Goal: Transaction & Acquisition: Download file/media

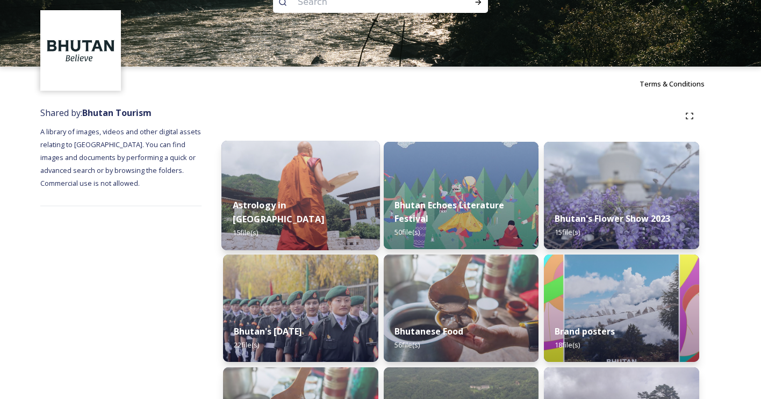
scroll to position [112, 0]
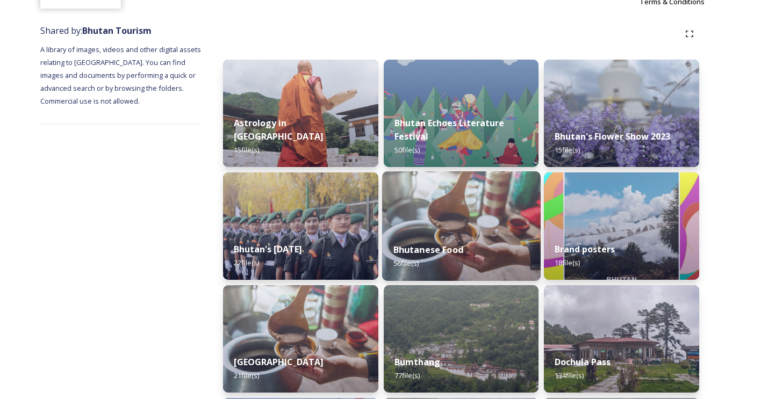
click at [444, 239] on div "Bhutanese Food 56 file(s)" at bounding box center [461, 256] width 158 height 49
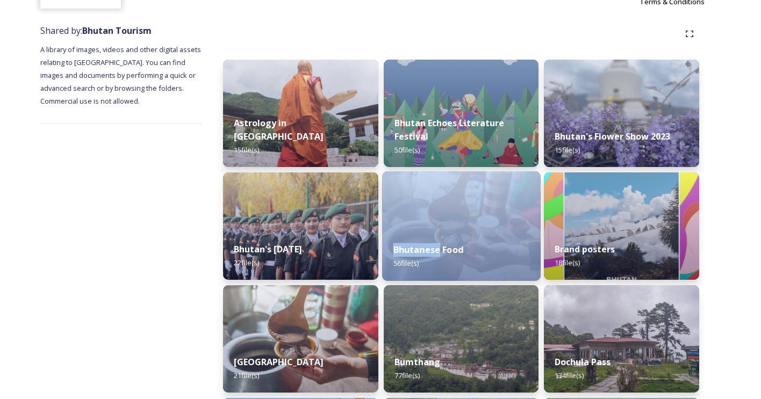
click at [444, 239] on div "Bhutanese Food 56 file(s)" at bounding box center [461, 256] width 158 height 49
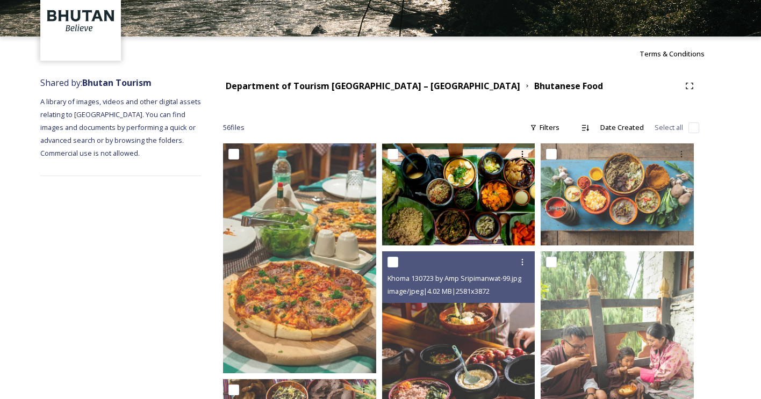
scroll to position [71, 0]
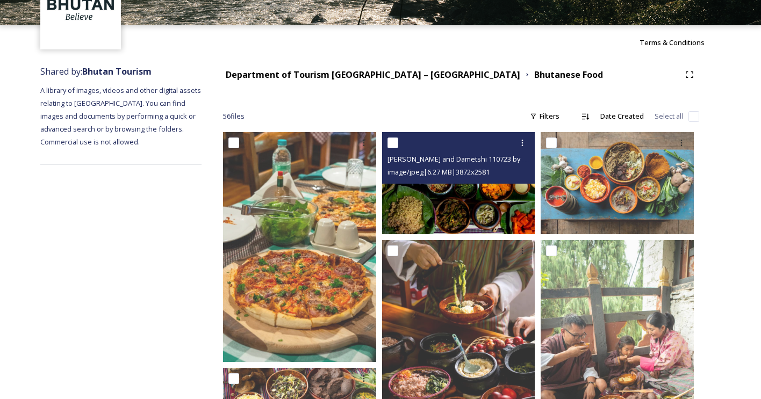
click at [459, 206] on img at bounding box center [458, 183] width 153 height 102
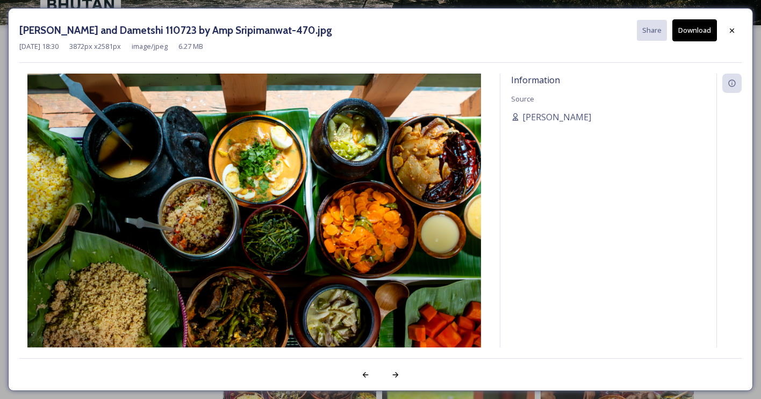
click at [738, 29] on div at bounding box center [731, 30] width 19 height 19
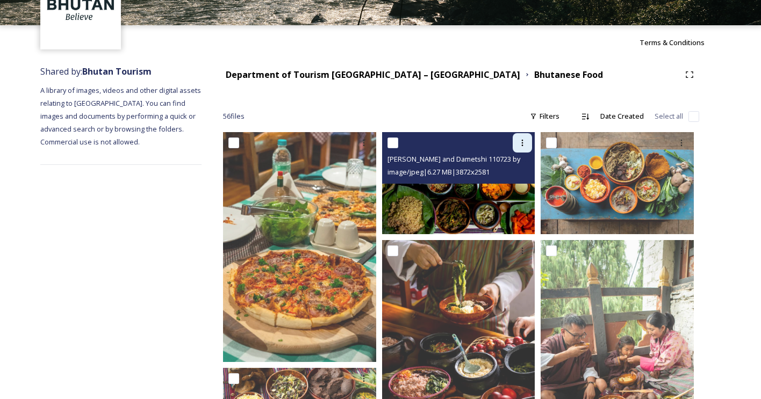
click at [517, 149] on div at bounding box center [522, 142] width 19 height 19
click at [513, 185] on span "Download" at bounding box center [509, 187] width 33 height 10
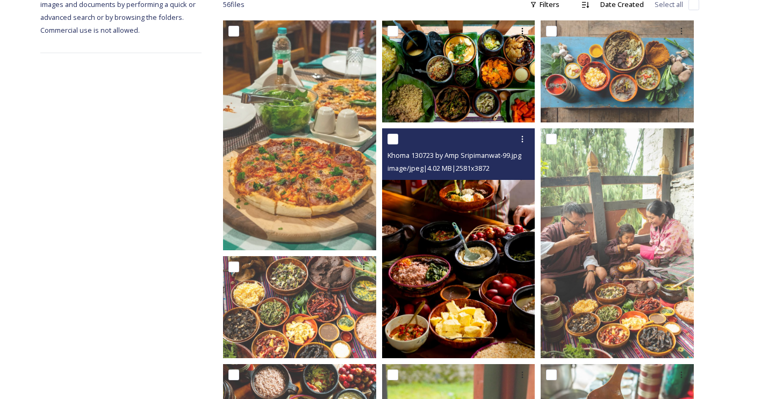
scroll to position [188, 0]
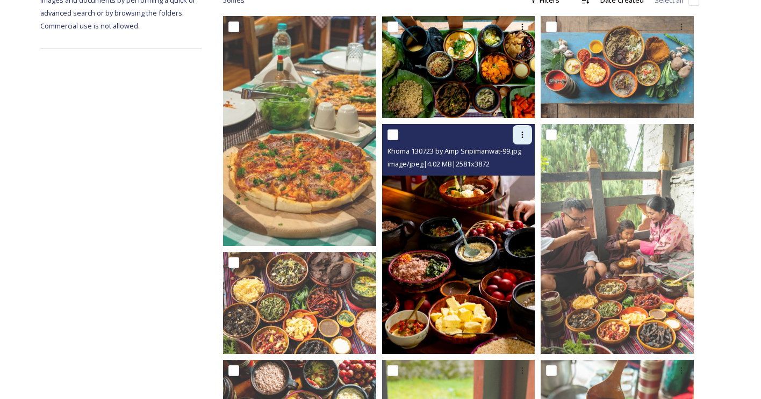
click at [521, 133] on icon at bounding box center [522, 135] width 9 height 9
click at [517, 178] on span "Download" at bounding box center [509, 179] width 33 height 10
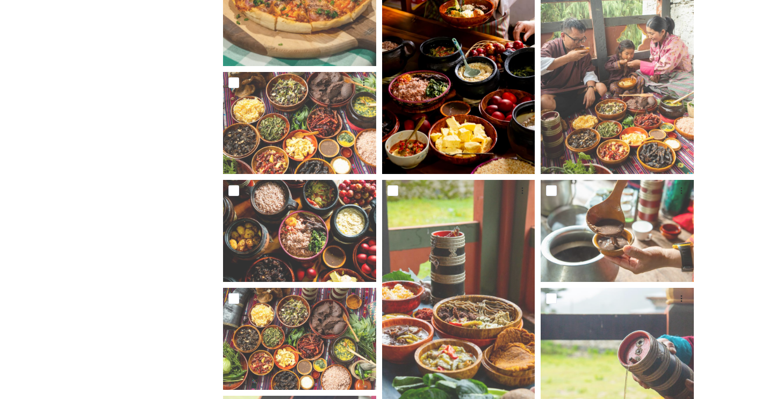
scroll to position [476, 0]
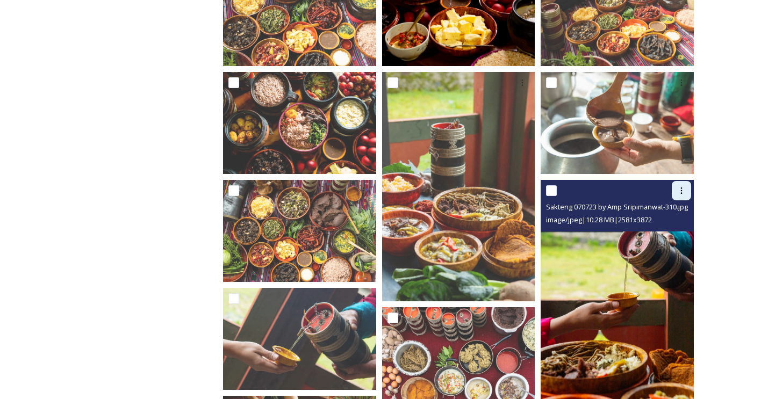
click at [681, 196] on div at bounding box center [681, 190] width 19 height 19
click at [664, 233] on span "Download" at bounding box center [668, 235] width 33 height 10
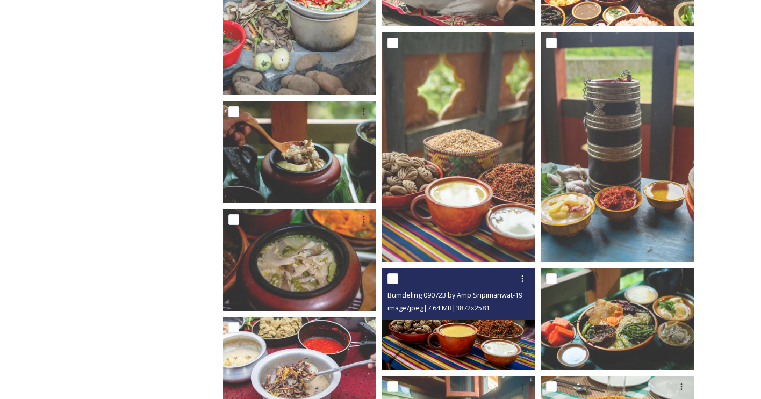
scroll to position [1577, 0]
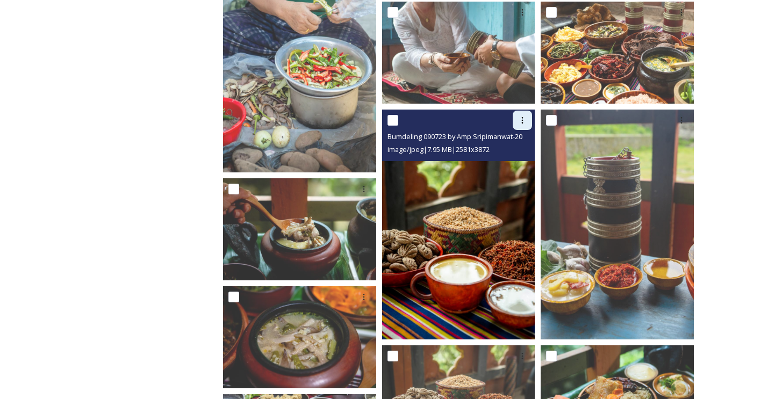
click at [522, 121] on icon at bounding box center [522, 120] width 9 height 9
click at [517, 168] on span "Download" at bounding box center [509, 165] width 33 height 10
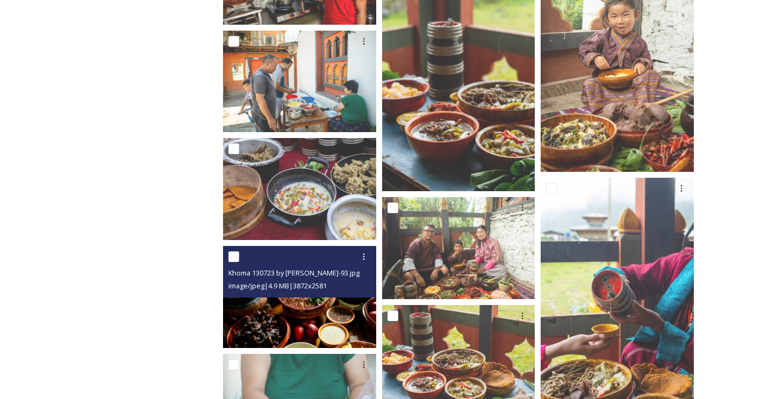
scroll to position [1191, 0]
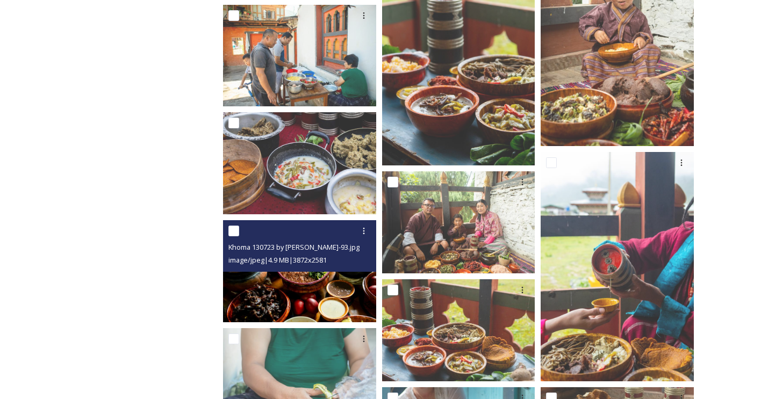
click at [320, 298] on img at bounding box center [299, 271] width 153 height 102
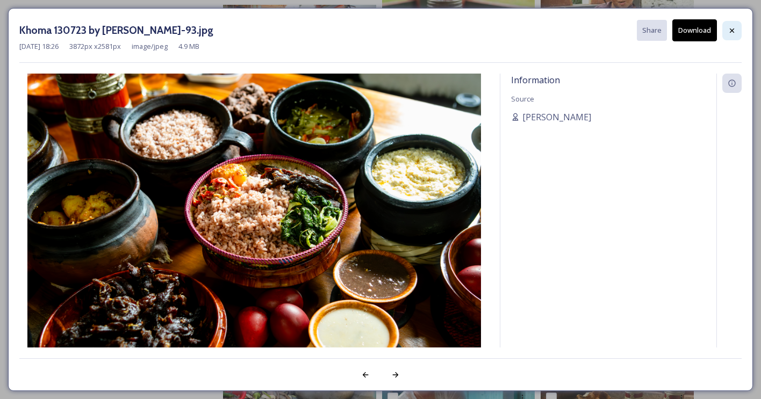
click at [735, 26] on icon at bounding box center [732, 30] width 9 height 9
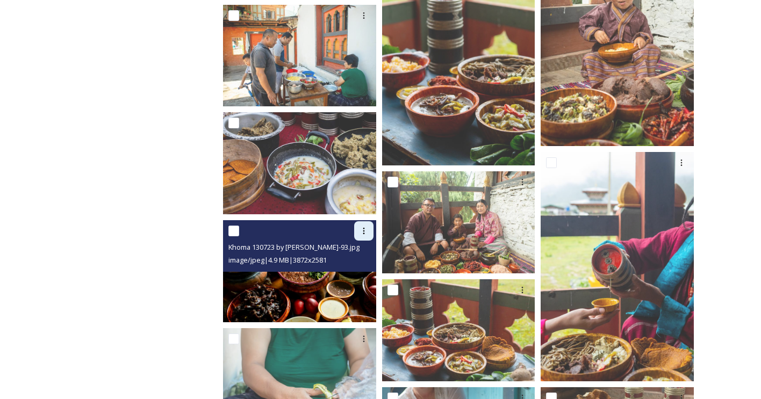
click at [366, 232] on icon at bounding box center [364, 231] width 9 height 9
click at [355, 272] on span "Download" at bounding box center [351, 276] width 33 height 10
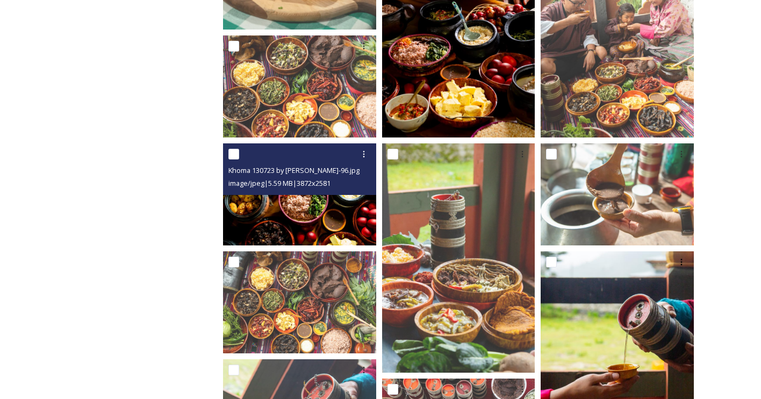
scroll to position [456, 0]
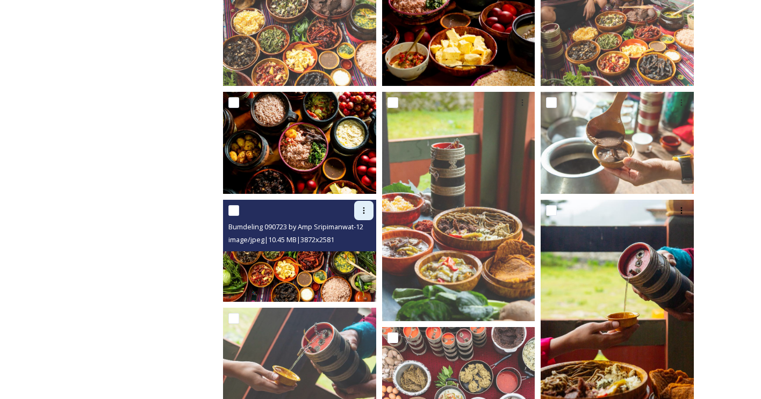
click at [360, 214] on icon at bounding box center [364, 210] width 9 height 9
click at [354, 251] on span "Download" at bounding box center [351, 255] width 33 height 10
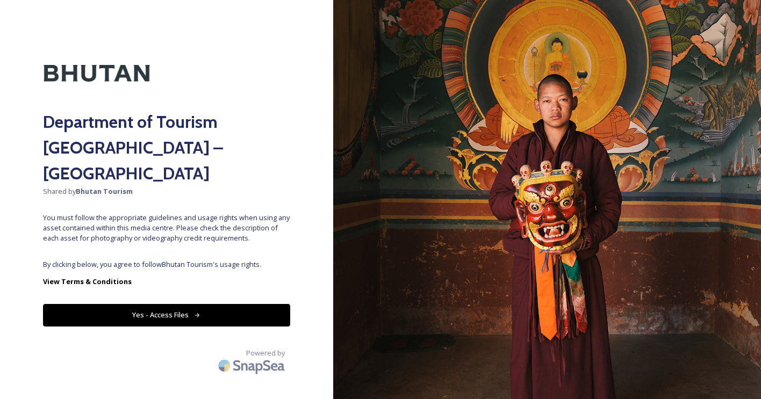
click at [257, 304] on button "Yes - Access Files" at bounding box center [166, 315] width 247 height 22
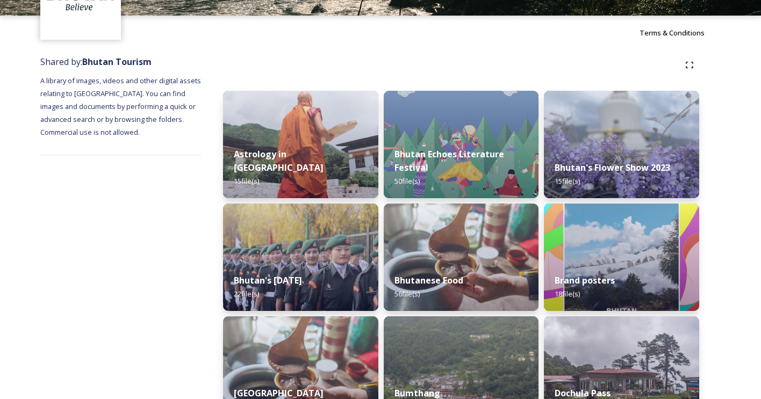
scroll to position [109, 0]
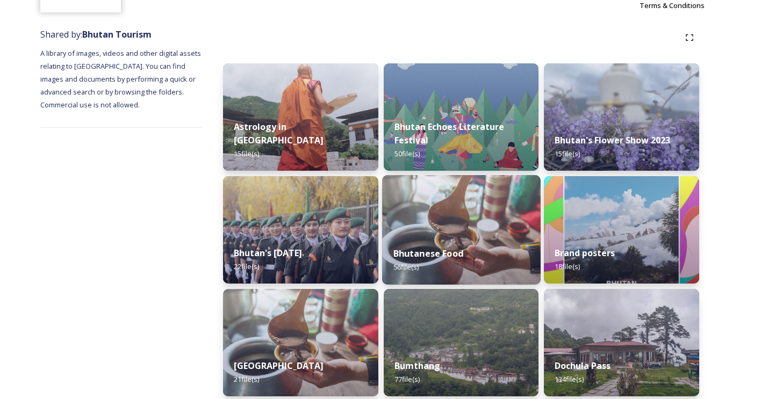
click at [456, 234] on img at bounding box center [461, 230] width 158 height 110
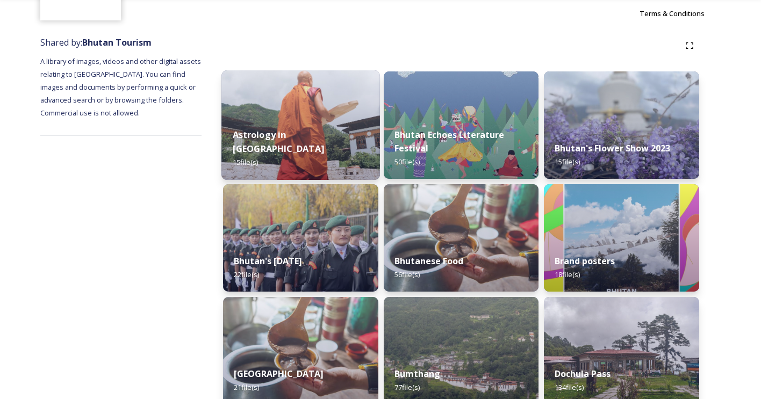
scroll to position [165, 0]
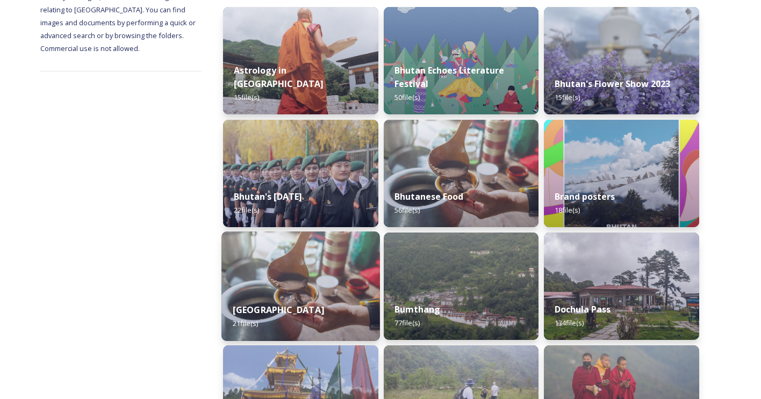
click at [325, 295] on div "Bumdeling Wildlife Sanctuary 21 file(s)" at bounding box center [300, 316] width 158 height 49
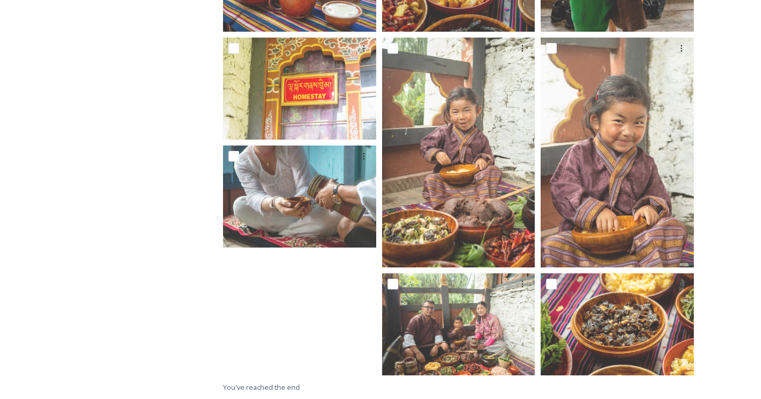
scroll to position [961, 0]
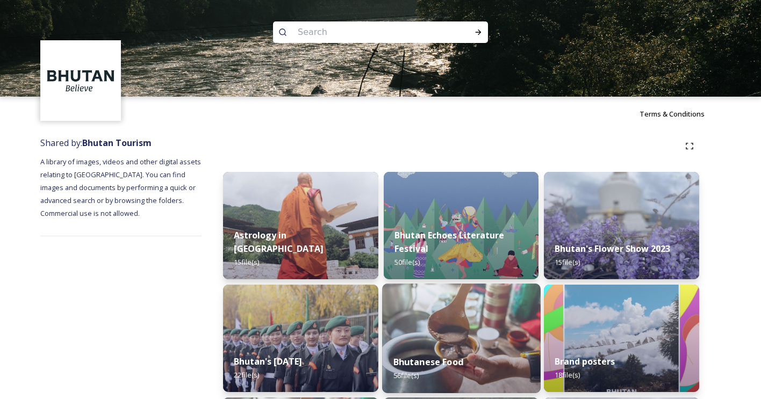
click at [439, 353] on div "Bhutanese Food 56 file(s)" at bounding box center [461, 368] width 158 height 49
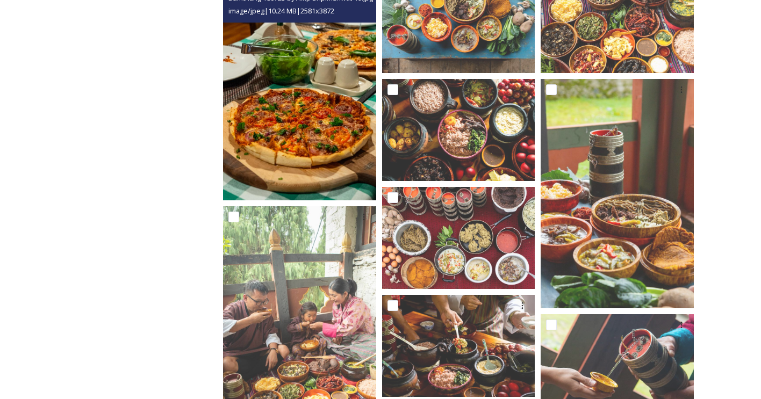
scroll to position [615, 0]
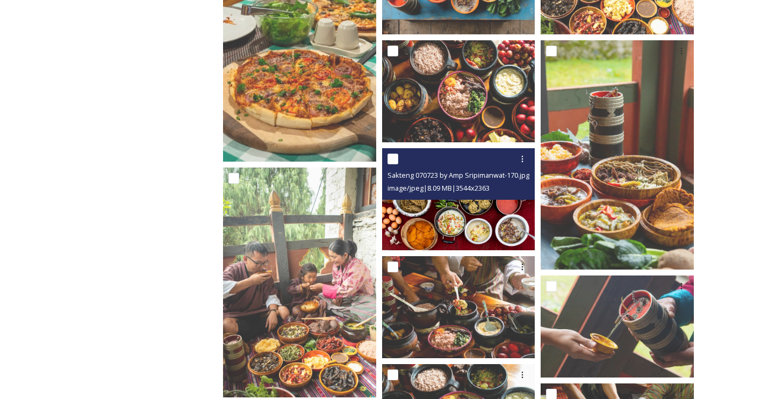
click at [434, 239] on img at bounding box center [458, 199] width 153 height 102
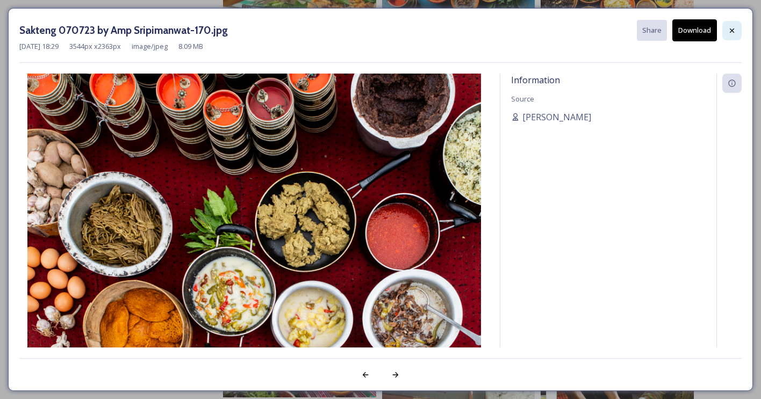
click at [734, 25] on div at bounding box center [731, 30] width 19 height 19
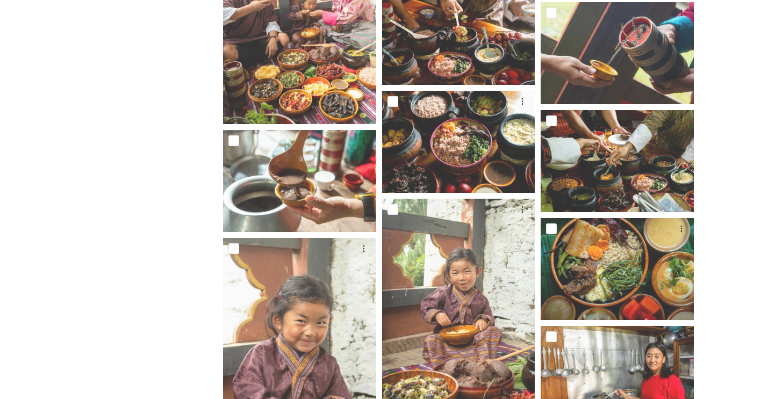
scroll to position [809, 0]
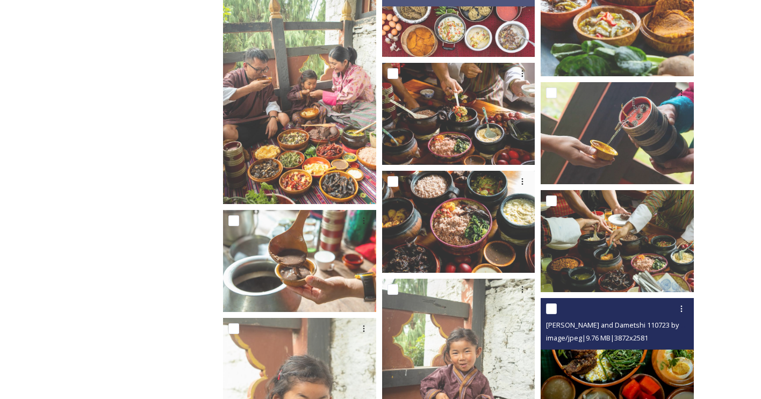
click at [622, 324] on span "Mongar and Dametshi 110723 by Amp Sripimanwat-540.jpg" at bounding box center [653, 325] width 215 height 10
click at [624, 353] on img at bounding box center [617, 349] width 153 height 102
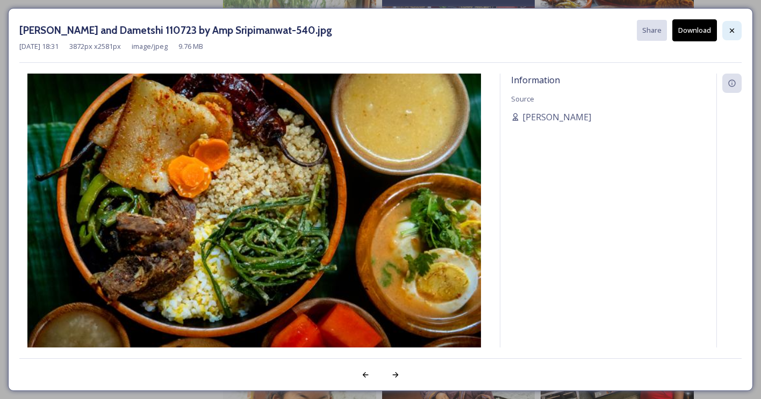
click at [729, 28] on icon at bounding box center [732, 30] width 9 height 9
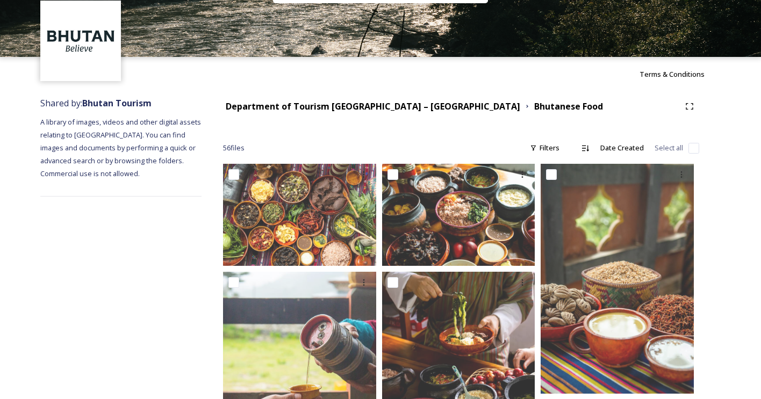
scroll to position [19, 0]
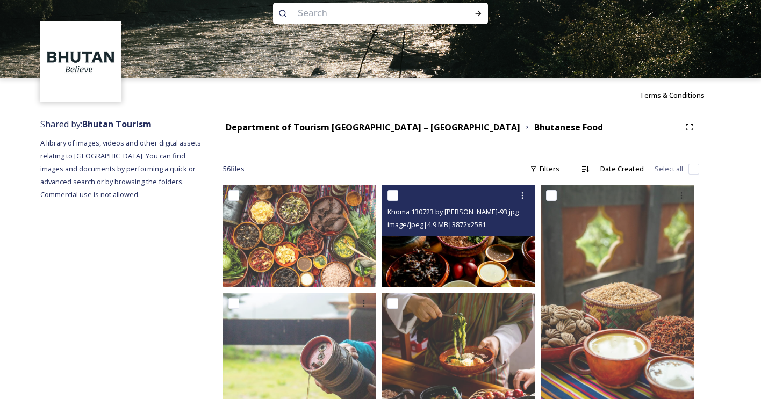
click at [472, 260] on img at bounding box center [458, 236] width 153 height 102
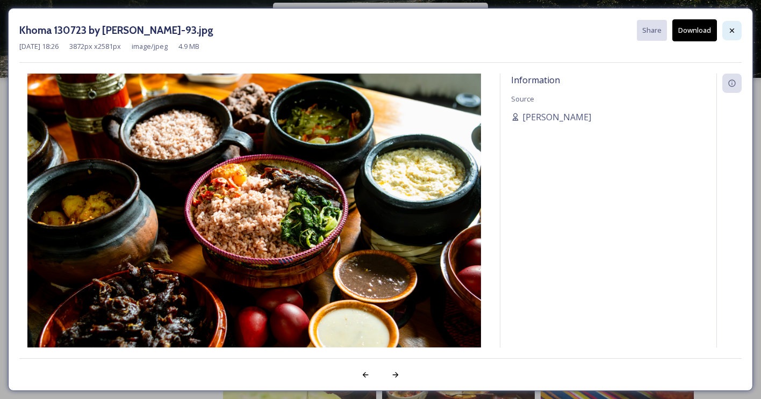
click at [731, 28] on icon at bounding box center [732, 30] width 9 height 9
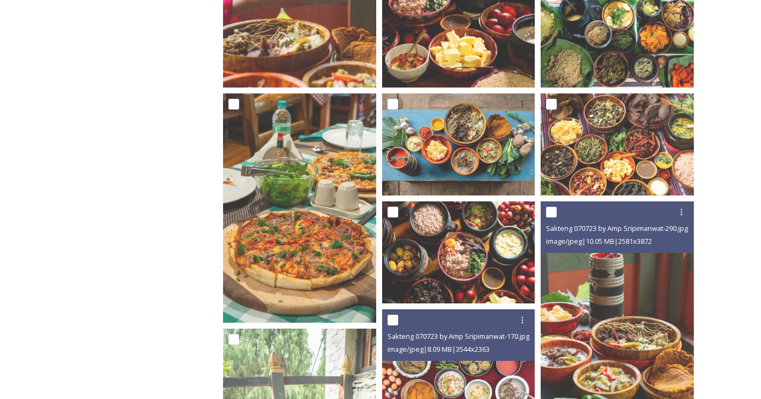
scroll to position [457, 0]
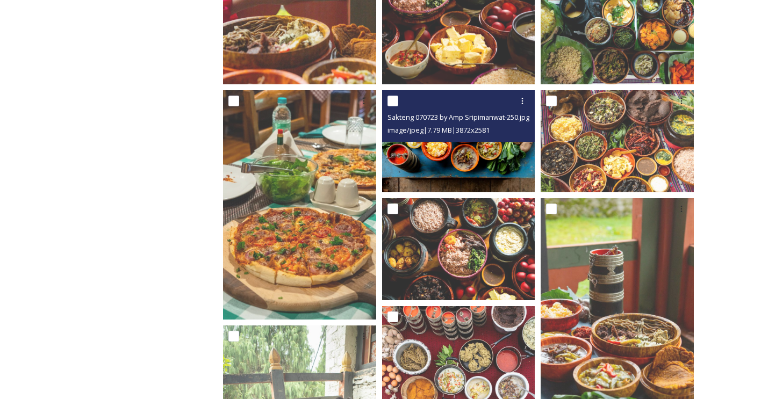
click at [467, 160] on img at bounding box center [458, 141] width 153 height 102
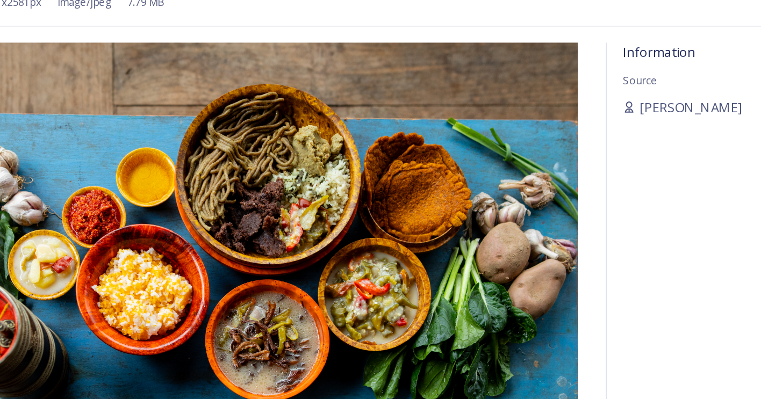
scroll to position [386, 0]
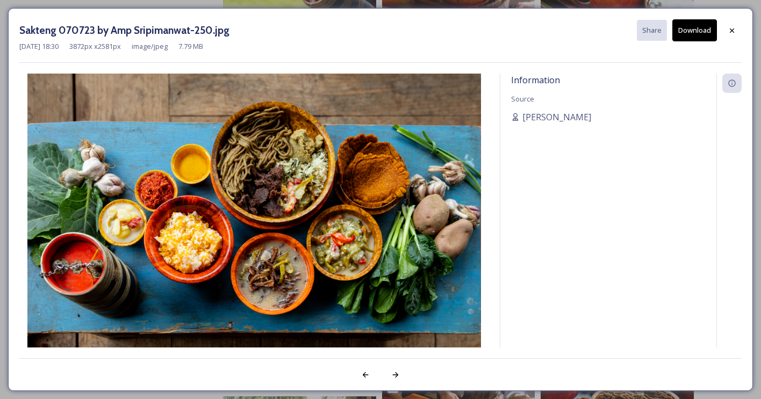
click at [695, 32] on button "Download" at bounding box center [694, 30] width 45 height 22
click at [735, 30] on icon at bounding box center [732, 30] width 9 height 9
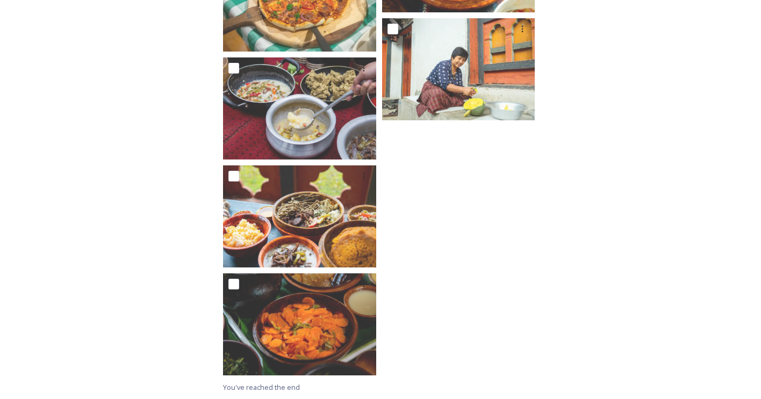
scroll to position [2767, 0]
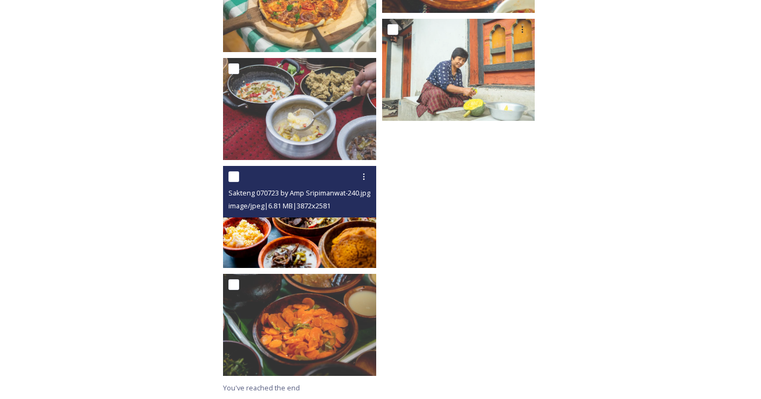
click at [336, 256] on img at bounding box center [299, 217] width 153 height 102
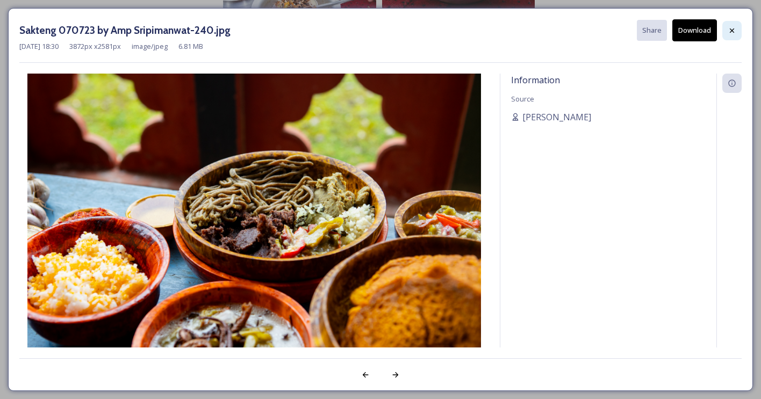
click at [731, 35] on div at bounding box center [731, 30] width 19 height 19
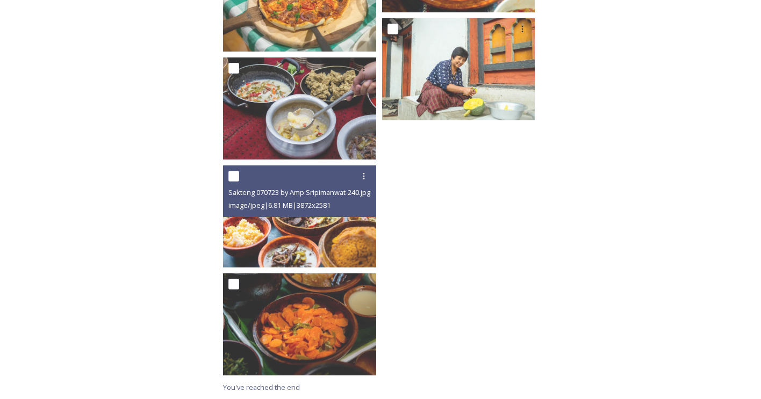
scroll to position [2767, 0]
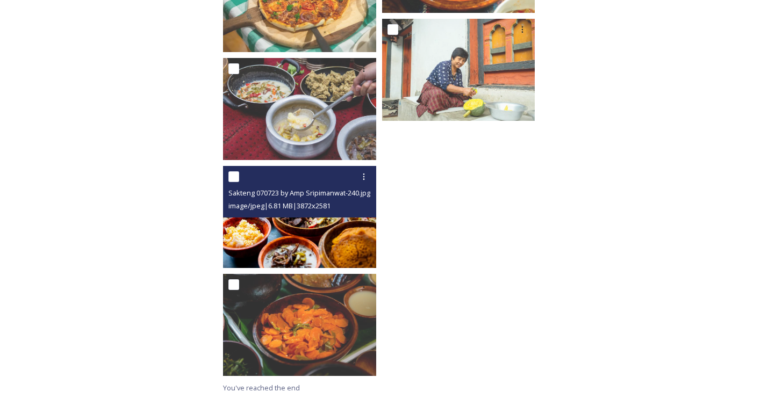
click at [348, 254] on img at bounding box center [299, 217] width 153 height 102
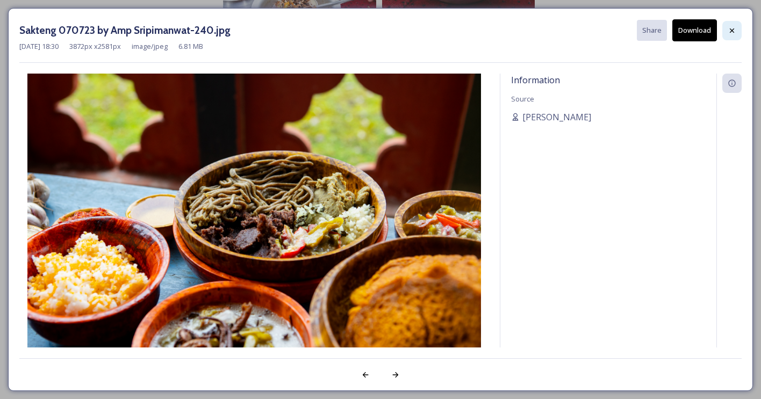
click at [731, 30] on icon at bounding box center [732, 30] width 4 height 4
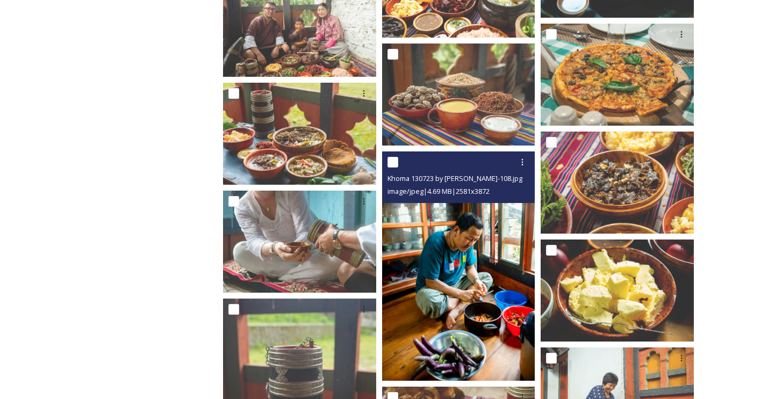
scroll to position [1645, 0]
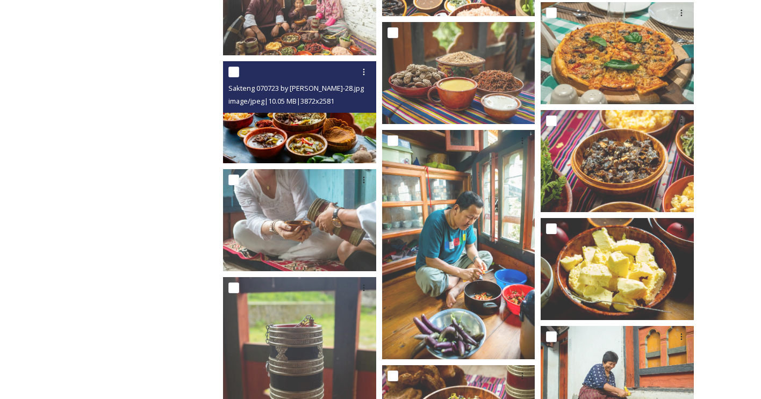
click at [320, 140] on img at bounding box center [299, 112] width 153 height 102
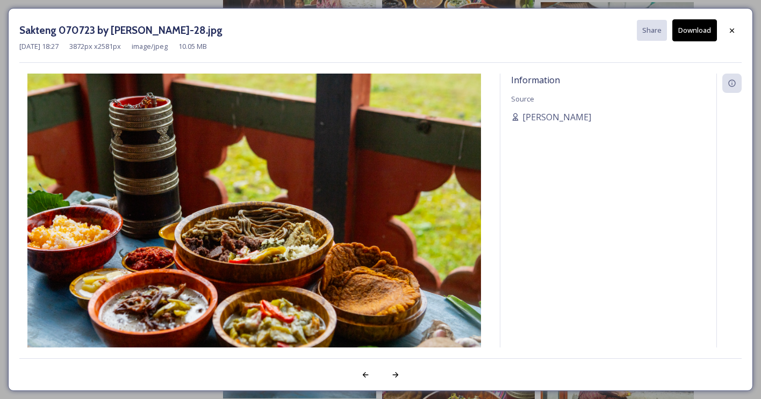
click at [703, 35] on button "Download" at bounding box center [694, 30] width 45 height 22
click at [729, 32] on icon at bounding box center [732, 30] width 9 height 9
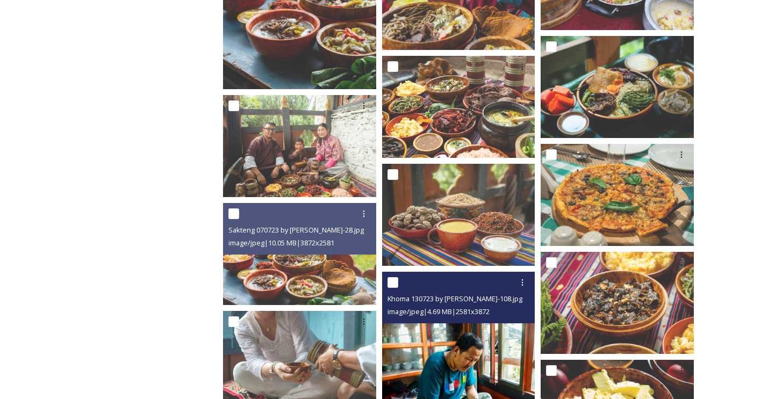
scroll to position [1461, 0]
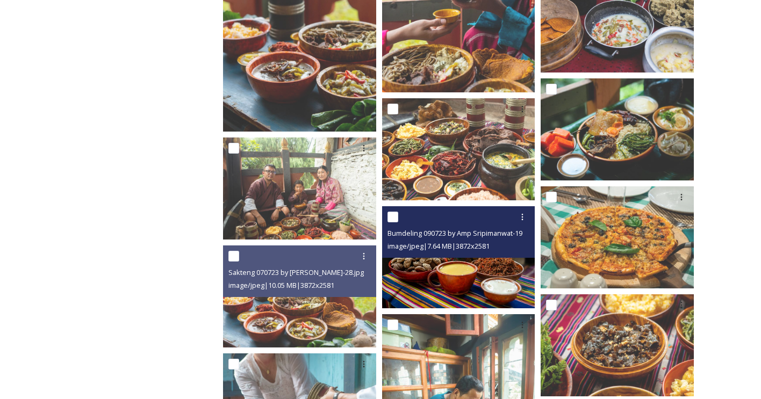
click at [447, 287] on img at bounding box center [458, 257] width 153 height 102
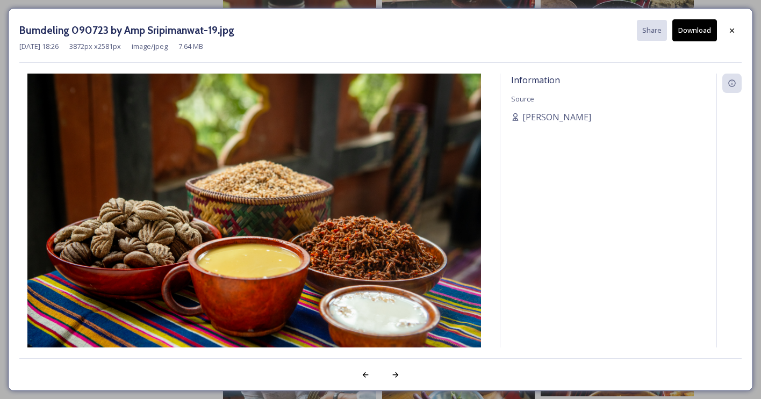
click at [695, 35] on button "Download" at bounding box center [694, 30] width 45 height 22
click at [735, 28] on icon at bounding box center [732, 30] width 9 height 9
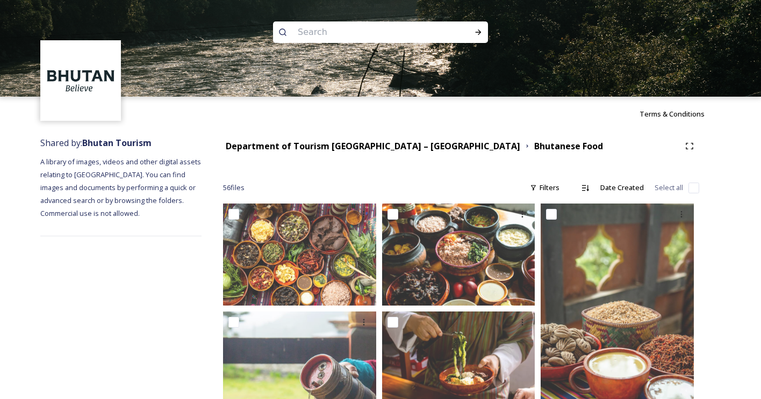
scroll to position [0, 0]
